Goal: Find specific page/section: Find specific page/section

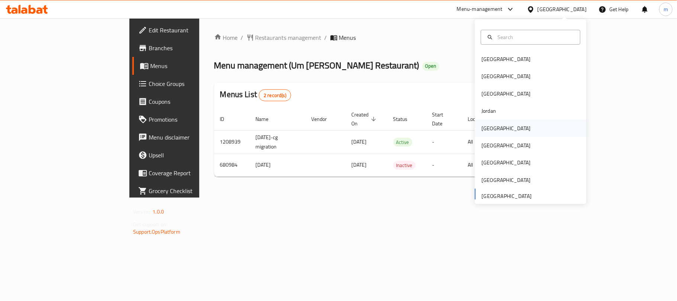
click at [490, 129] on div "Kuwait" at bounding box center [505, 128] width 61 height 17
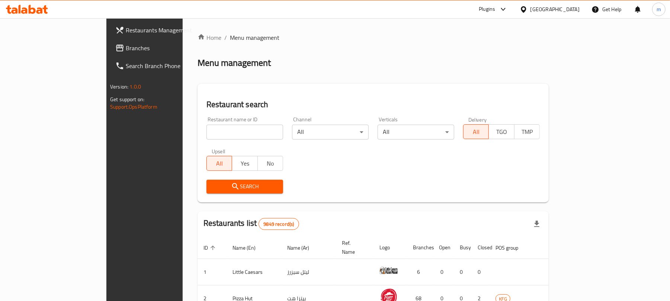
click at [126, 47] on span "Branches" at bounding box center [169, 47] width 87 height 9
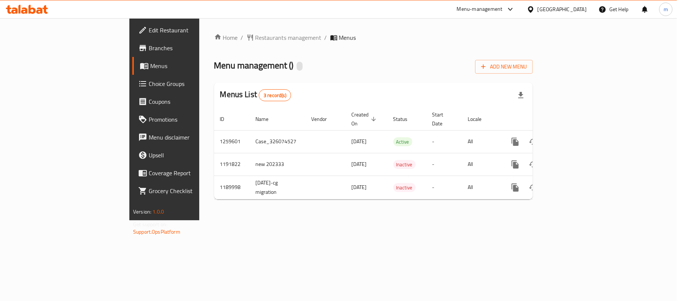
click at [225, 33] on div "Home / Restaurants management / Menus Menu management ( ) Add New Menu Menus Li…" at bounding box center [373, 119] width 319 height 172
click at [255, 36] on span "Restaurants management" at bounding box center [288, 37] width 66 height 9
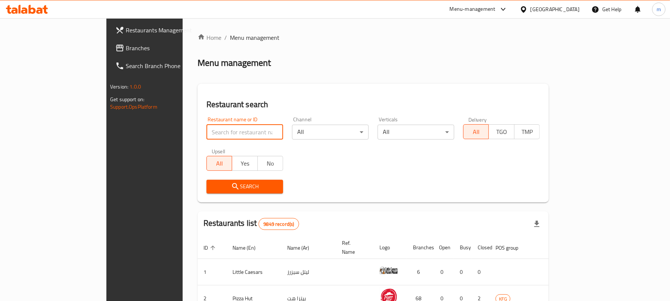
click at [231, 131] on input "search" at bounding box center [244, 132] width 77 height 15
paste input "5720"
type input "5720"
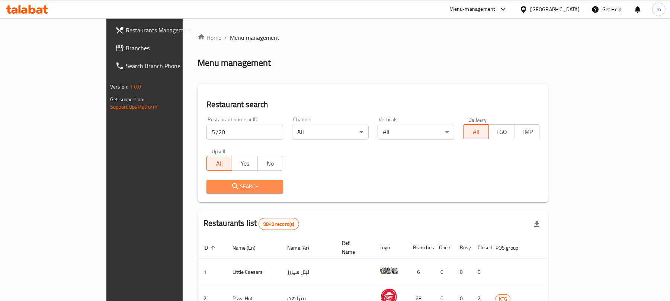
click at [222, 184] on span "Search" at bounding box center [244, 186] width 65 height 9
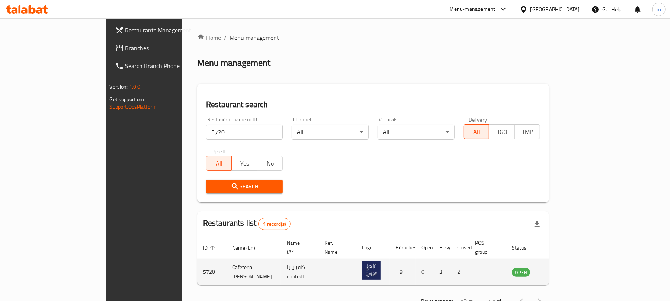
click at [570, 265] on td "enhanced table" at bounding box center [558, 272] width 26 height 26
click at [559, 267] on icon "enhanced table" at bounding box center [555, 271] width 9 height 9
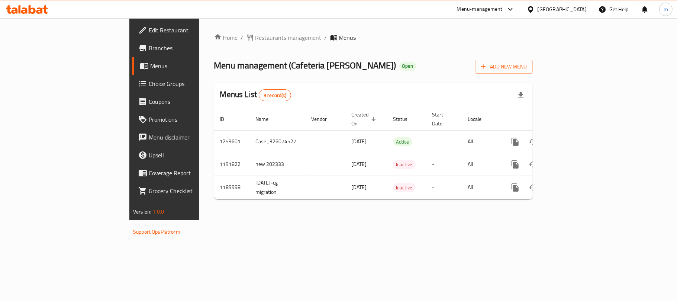
click at [535, 7] on icon at bounding box center [531, 10] width 8 height 8
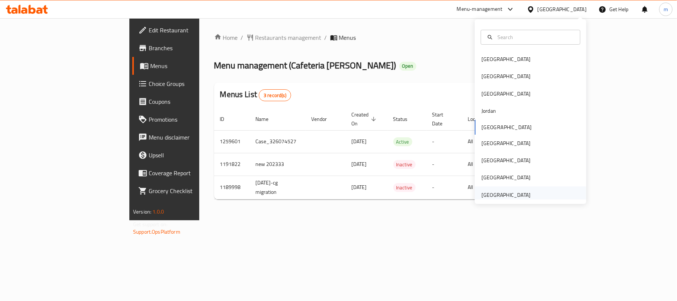
click at [491, 191] on div "[GEOGRAPHIC_DATA]" at bounding box center [505, 195] width 49 height 8
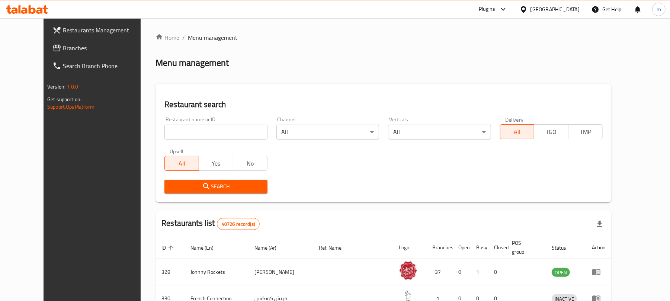
click at [63, 46] on span "Branches" at bounding box center [106, 47] width 87 height 9
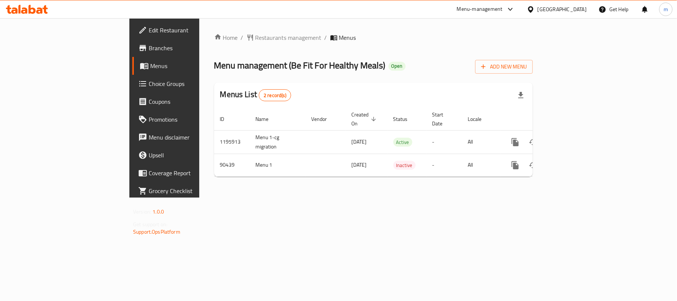
click at [214, 44] on div "Home / Restaurants management / Menus Menu management ( Be Fit For Healthy Meal…" at bounding box center [373, 107] width 319 height 149
click at [255, 38] on span "Restaurants management" at bounding box center [288, 37] width 66 height 9
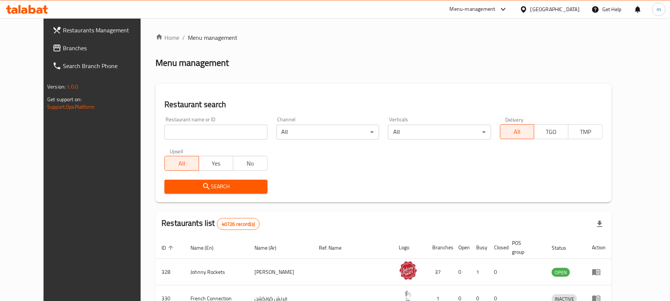
click at [203, 126] on div at bounding box center [335, 150] width 670 height 301
click at [203, 126] on input "search" at bounding box center [215, 132] width 103 height 15
paste input "601426"
type input "601426"
click button "Search" at bounding box center [215, 187] width 103 height 14
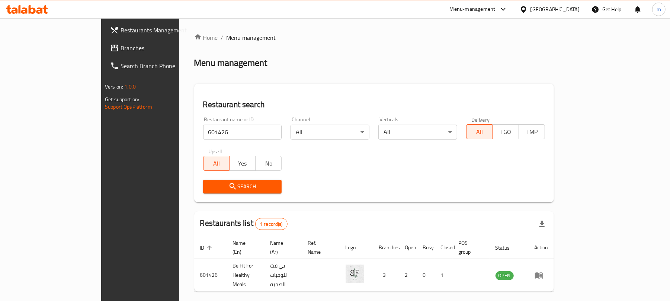
drag, startPoint x: 634, startPoint y: 263, endPoint x: 628, endPoint y: 264, distance: 6.0
click at [542, 274] on icon "enhanced table" at bounding box center [540, 275] width 3 height 3
